Goal: Task Accomplishment & Management: Manage account settings

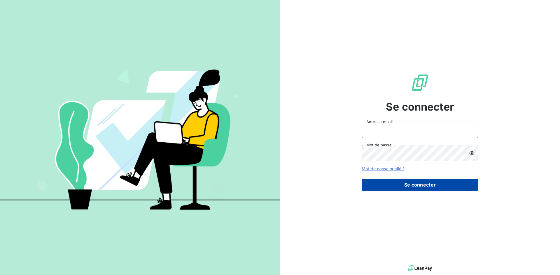
type input "comptaclients@cimbaligroup.com"
click at [421, 184] on button "Se connecter" at bounding box center [419, 185] width 117 height 12
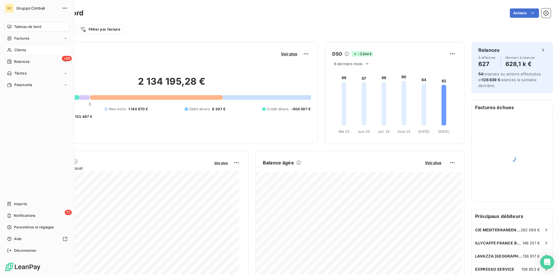
click at [17, 51] on span "Clients" at bounding box center [20, 50] width 12 height 5
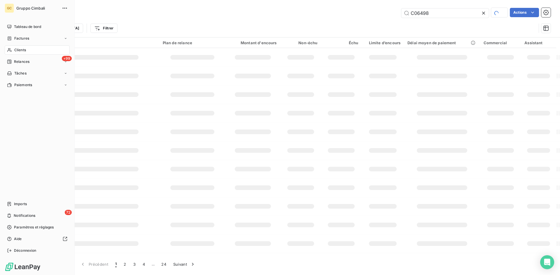
type input "C06498"
click at [18, 50] on span "Clients" at bounding box center [20, 50] width 12 height 5
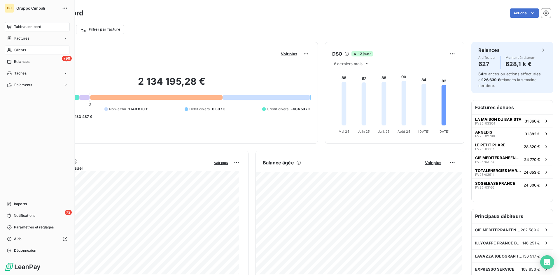
click at [15, 49] on span "Clients" at bounding box center [20, 50] width 12 height 5
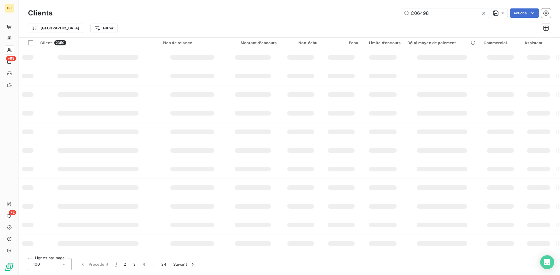
type input "C06498"
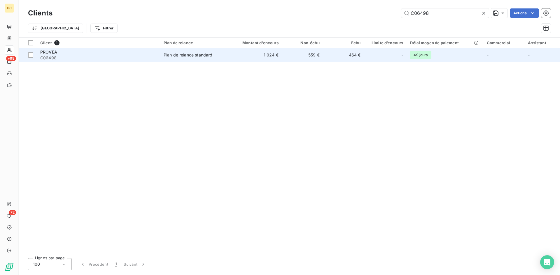
click at [49, 52] on span "PROVEA" at bounding box center [48, 52] width 17 height 5
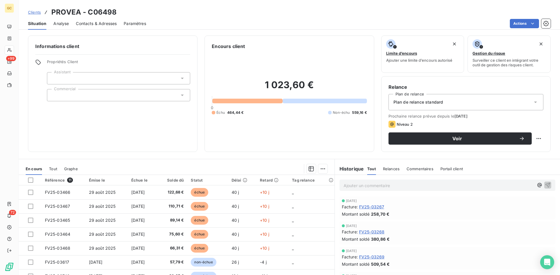
click at [89, 24] on span "Contacts & Adresses" at bounding box center [96, 24] width 41 height 6
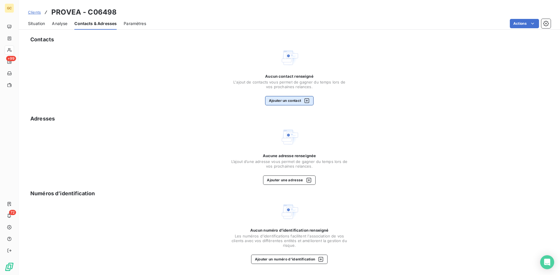
click at [274, 102] on button "Ajouter un contact" at bounding box center [289, 100] width 49 height 9
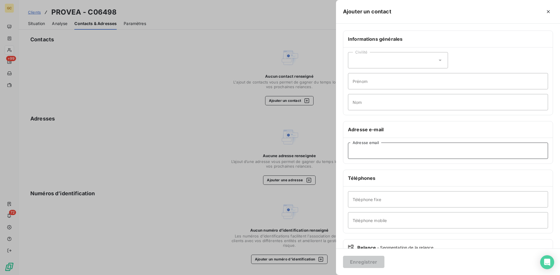
paste input "[EMAIL_ADDRESS][DOMAIN_NAME]"
type input "[EMAIL_ADDRESS][DOMAIN_NAME]"
click at [367, 263] on button "Enregistrer" at bounding box center [363, 262] width 41 height 12
